Goal: Transaction & Acquisition: Purchase product/service

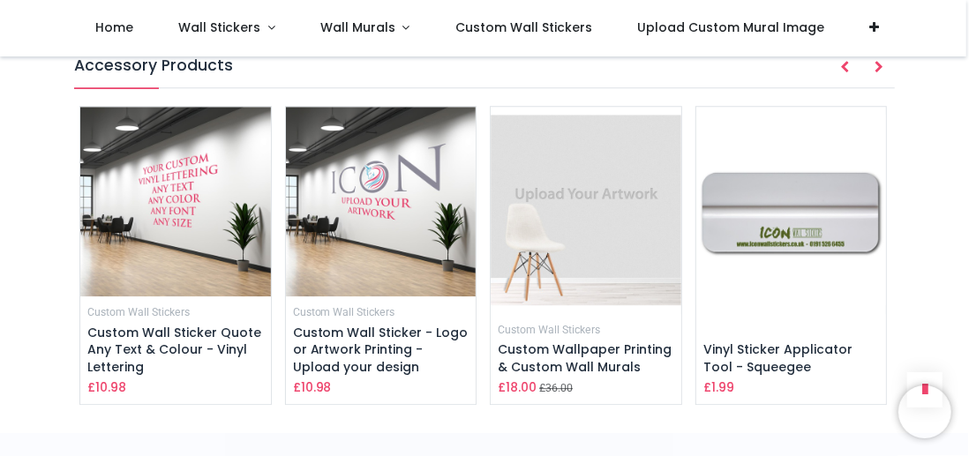
scroll to position [2419, 0]
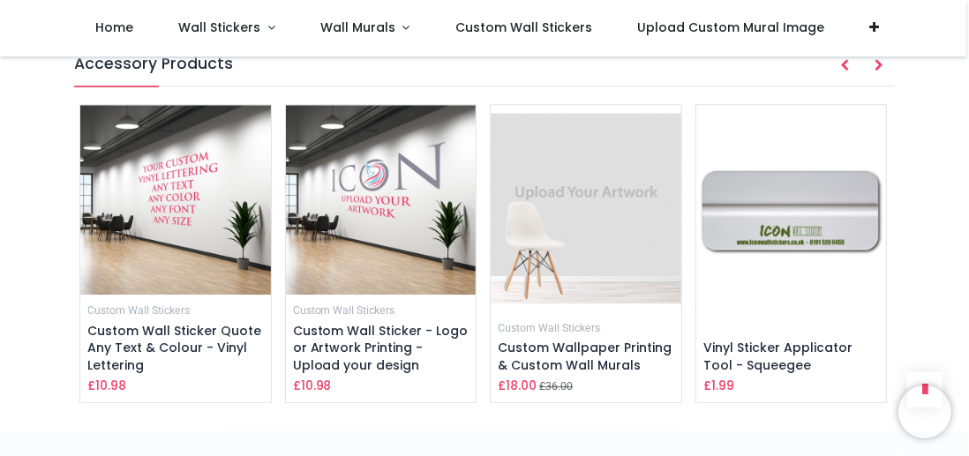
click at [574, 238] on img at bounding box center [586, 208] width 191 height 207
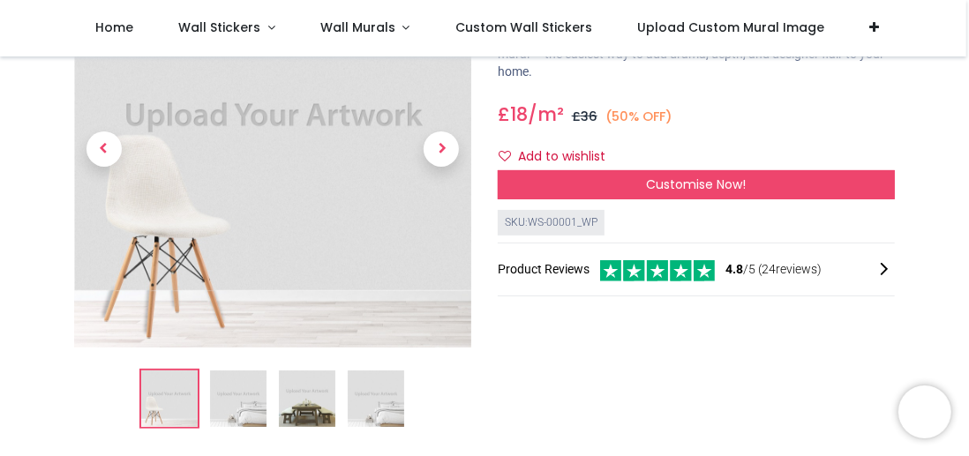
scroll to position [163, 0]
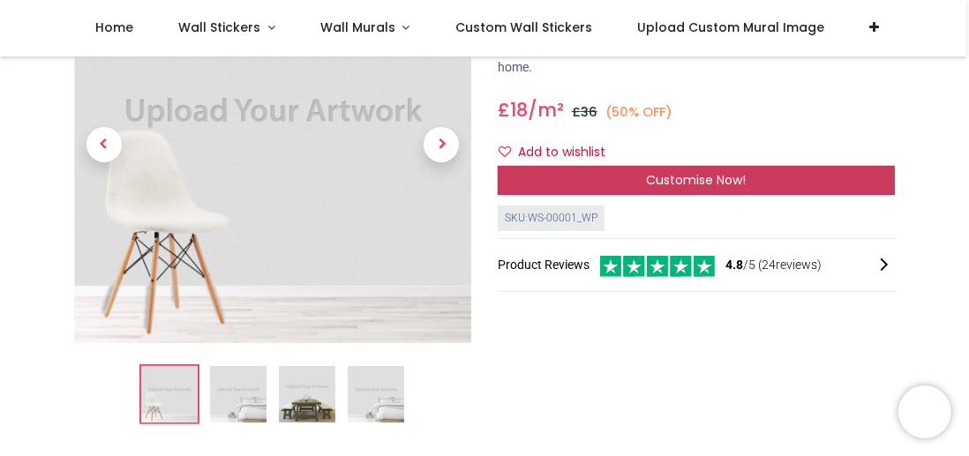
click at [560, 171] on div "Customise Now!" at bounding box center [696, 181] width 397 height 30
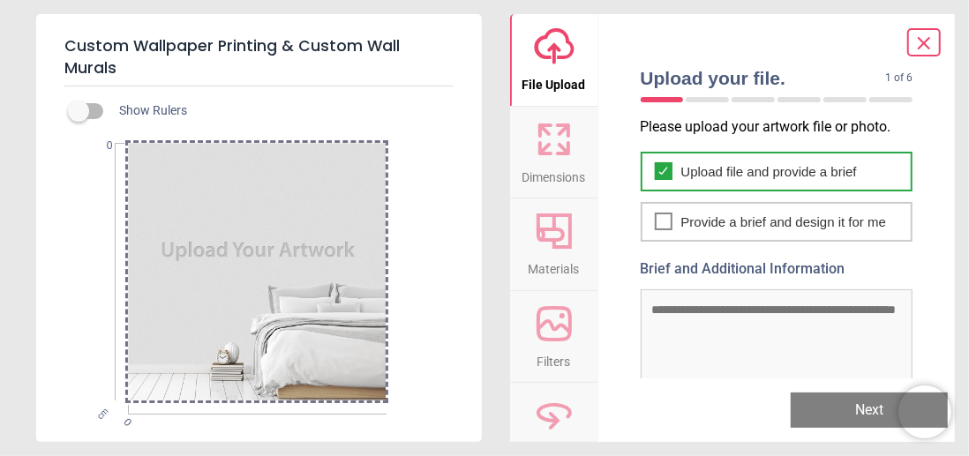
click at [718, 169] on span "Upload file and provide a brief" at bounding box center [769, 171] width 176 height 19
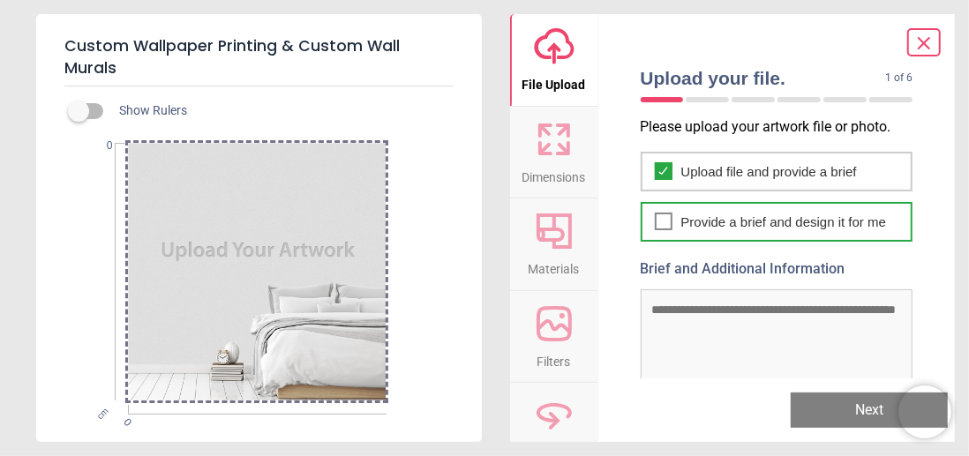
click at [711, 214] on span "Provide a brief and design it for me" at bounding box center [784, 222] width 206 height 19
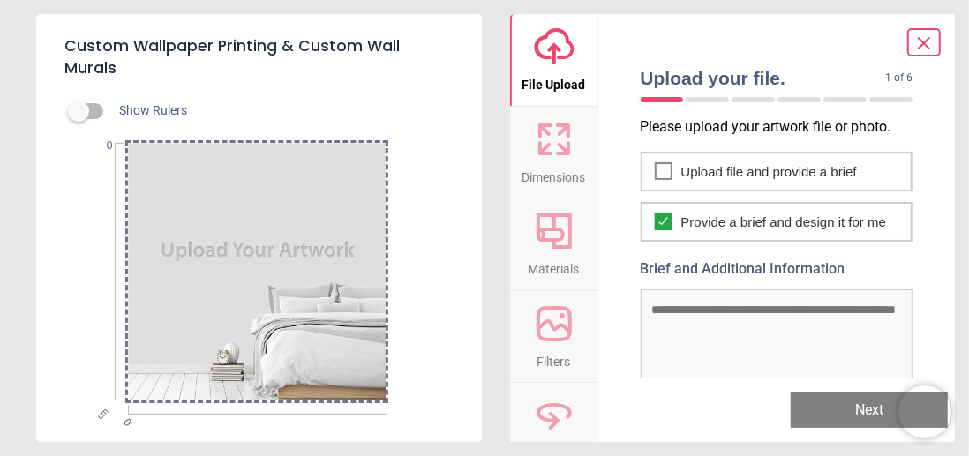
click at [689, 305] on textarea "Brief and Additional Information" at bounding box center [777, 337] width 273 height 97
